Goal: Task Accomplishment & Management: Manage account settings

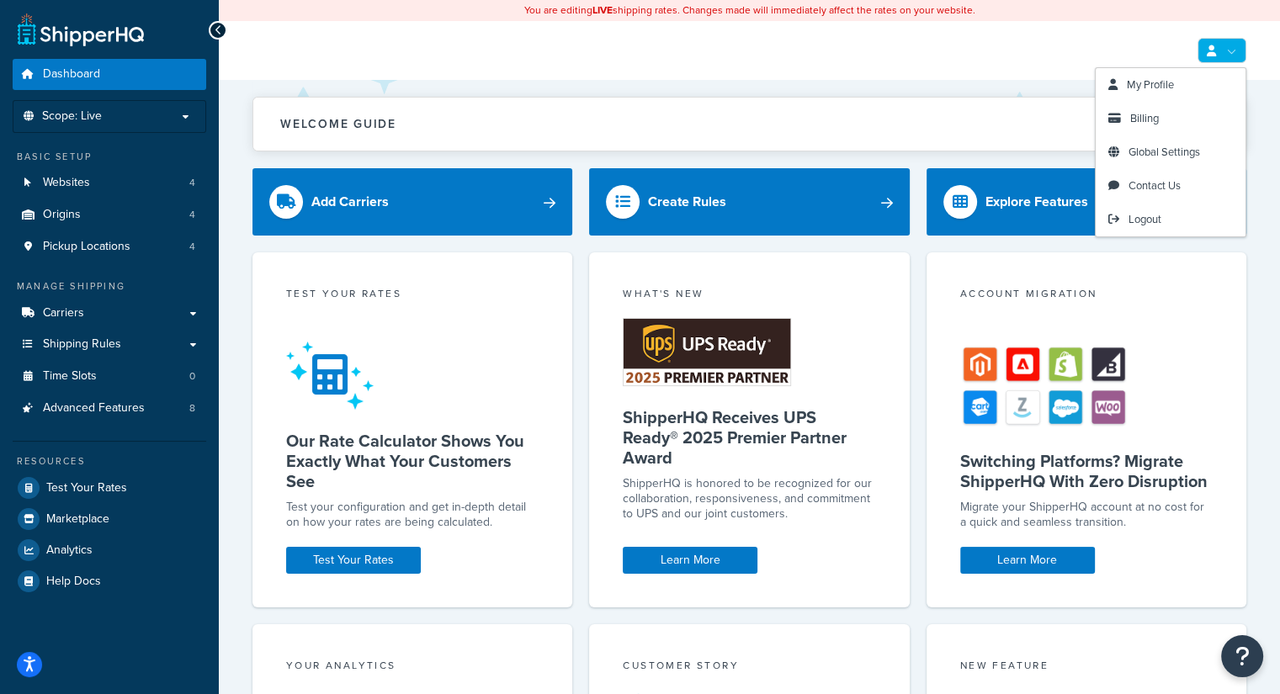
click at [1231, 55] on link at bounding box center [1221, 50] width 49 height 25
click at [1151, 114] on span "Billing" at bounding box center [1144, 118] width 29 height 16
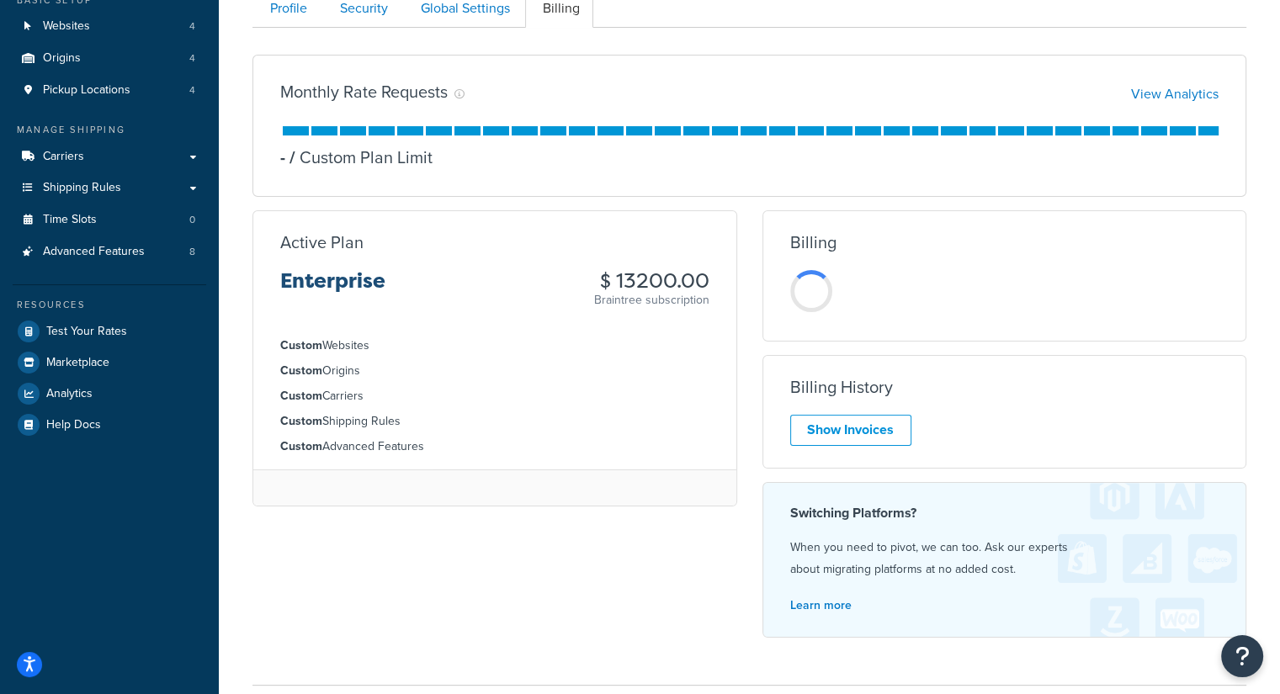
scroll to position [252, 0]
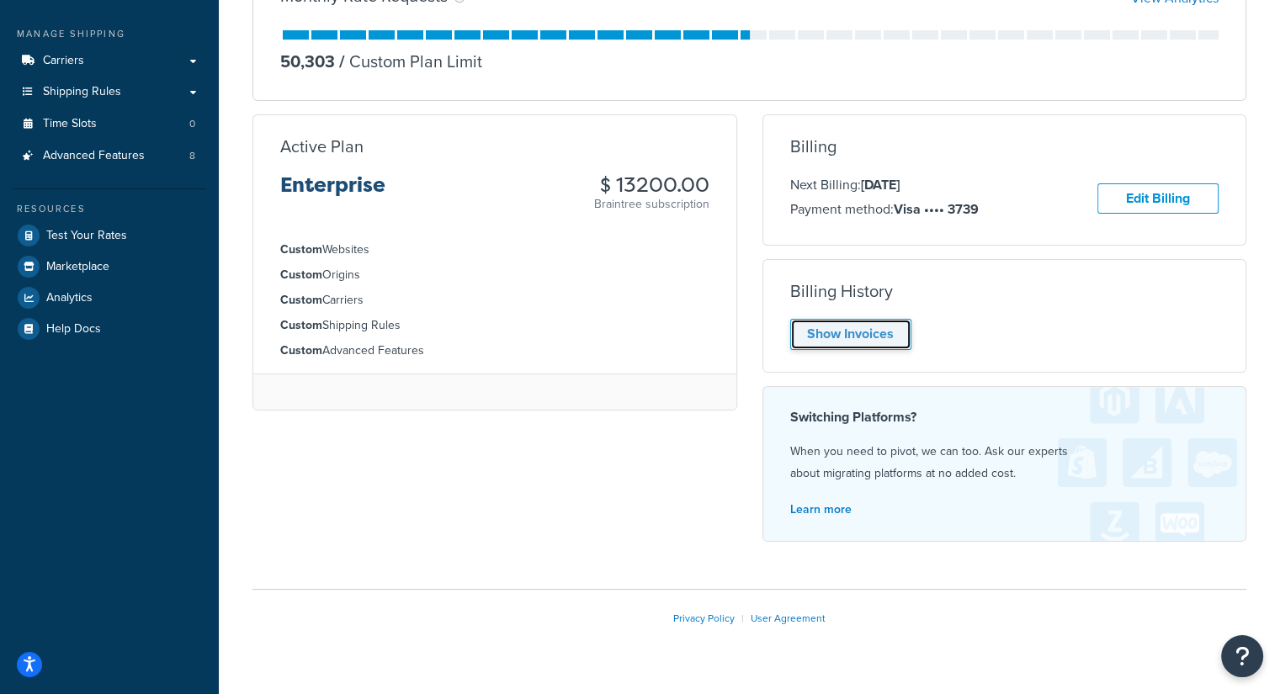
click at [870, 337] on link "Show Invoices" at bounding box center [850, 334] width 121 height 31
